Goal: Navigation & Orientation: Find specific page/section

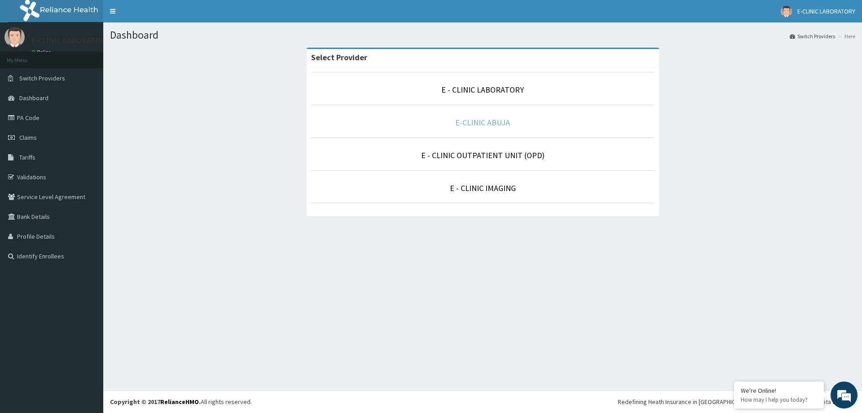
click at [472, 124] on link "E-CLINIC ABUJA" at bounding box center [482, 122] width 55 height 10
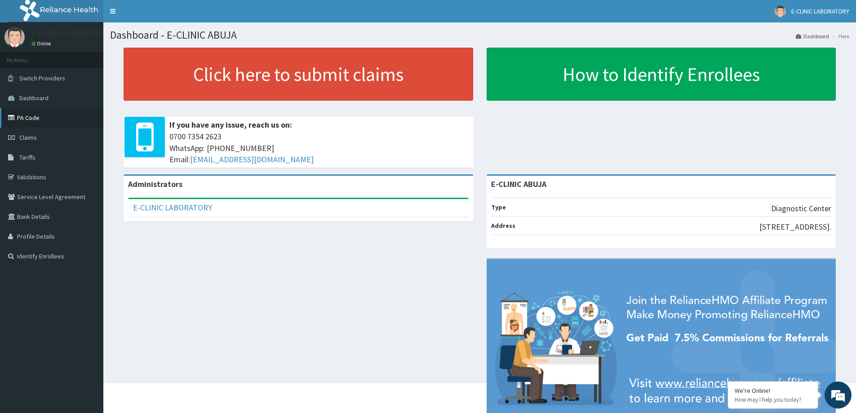
click at [40, 118] on link "PA Code" at bounding box center [51, 118] width 103 height 20
